Goal: Information Seeking & Learning: Learn about a topic

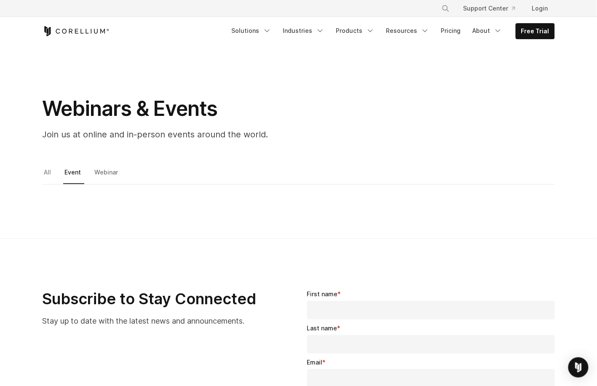
click at [47, 167] on link "All" at bounding box center [49, 175] width 12 height 18
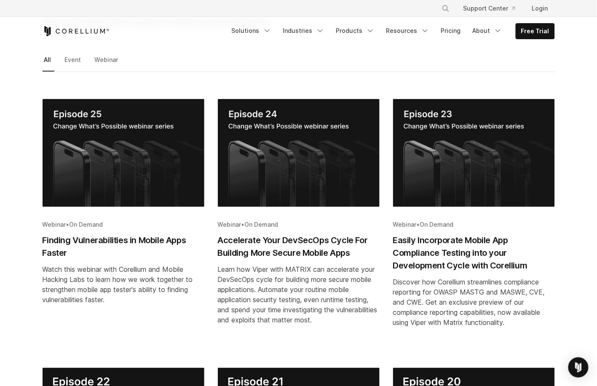
scroll to position [114, 0]
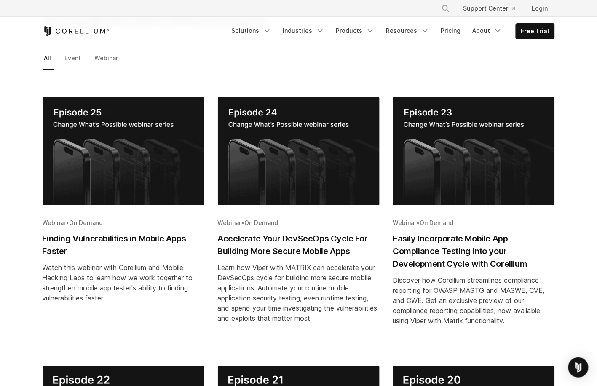
click at [131, 235] on h2 "Finding Vulnerabilities in Mobile Apps Faster" at bounding box center [124, 244] width 162 height 25
click at [245, 237] on h2 "Accelerate Your DevSecOps Cycle For Building More Secure Mobile Apps" at bounding box center [299, 244] width 162 height 25
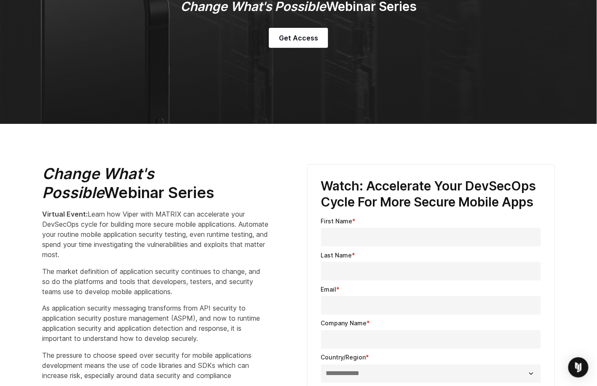
scroll to position [190, 0]
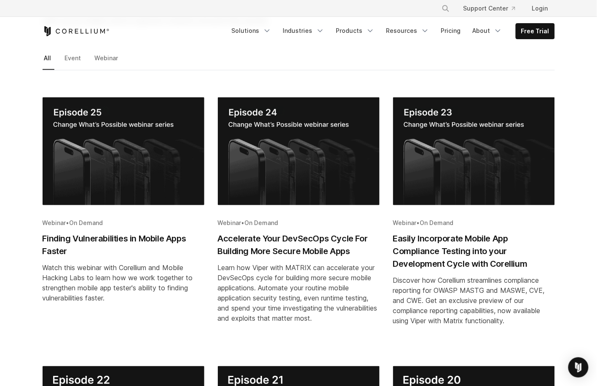
click at [76, 237] on h2 "Finding Vulnerabilities in Mobile Apps Faster" at bounding box center [124, 244] width 162 height 25
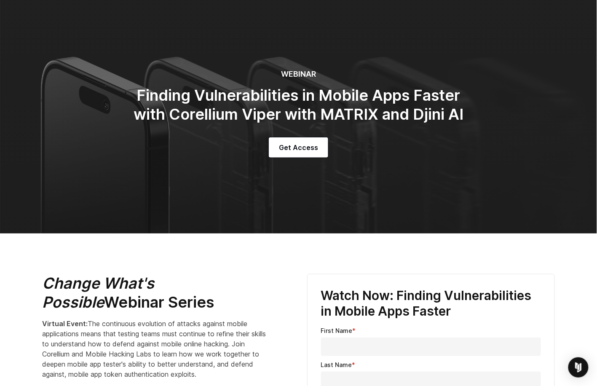
scroll to position [52, 0]
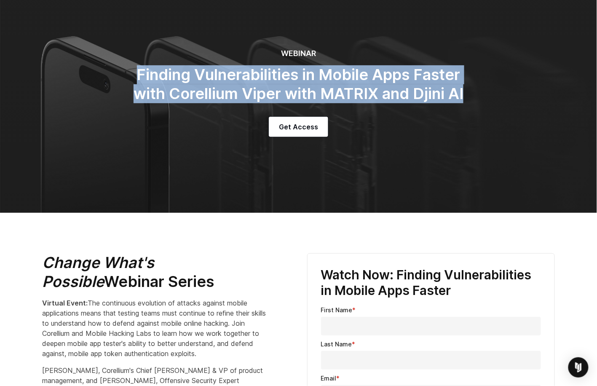
drag, startPoint x: 469, startPoint y: 91, endPoint x: 136, endPoint y: 79, distance: 333.2
click at [136, 79] on div "WEBINAR Finding Vulnerabilities in Mobile Apps Faster with Corellium Viper with…" at bounding box center [299, 93] width 354 height 88
copy h2 "Finding Vulnerabilities in Mobile Apps Faster with Corellium Viper with MATRIX …"
